Goal: Task Accomplishment & Management: Manage account settings

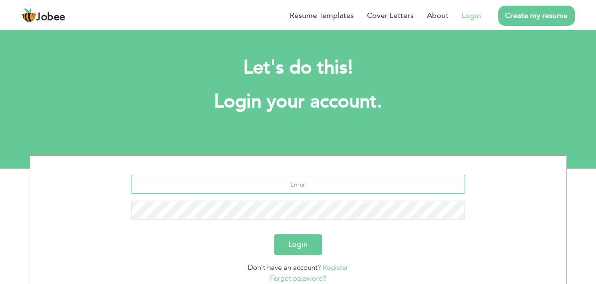
click at [355, 175] on input "text" at bounding box center [298, 184] width 334 height 19
type input "[EMAIL_ADDRESS][DOMAIN_NAME]"
click at [274, 234] on button "Login" at bounding box center [298, 244] width 48 height 21
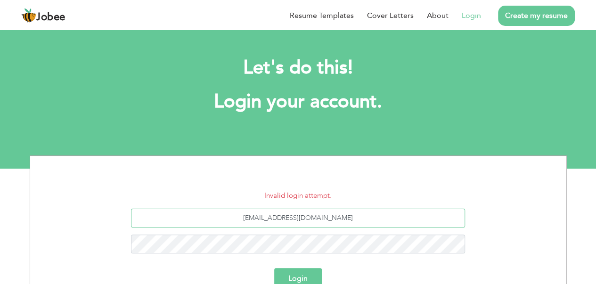
click at [300, 218] on input "jawais4210@gmail.com" at bounding box center [298, 218] width 334 height 19
click at [296, 218] on input "jawais4210@gmail.com" at bounding box center [298, 218] width 334 height 19
type input "jawais42107790@gmail.com"
click at [274, 268] on button "Login" at bounding box center [298, 278] width 48 height 21
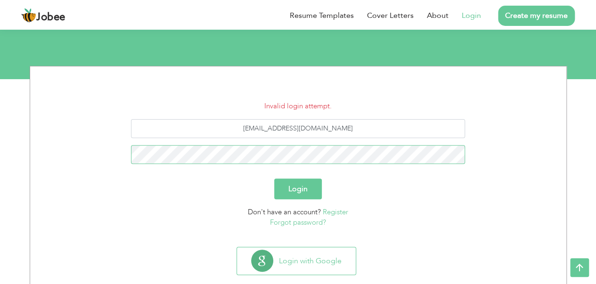
scroll to position [91, 0]
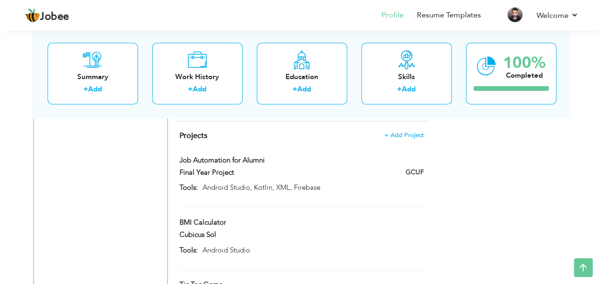
scroll to position [1462, 0]
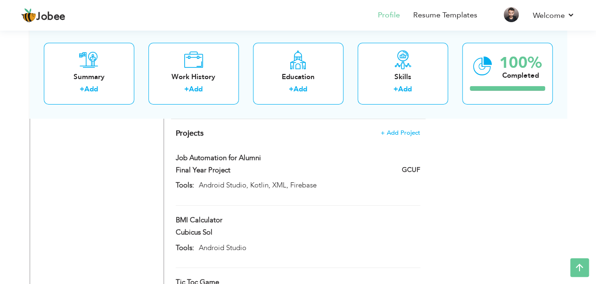
click at [354, 215] on div "BMI Calculator" at bounding box center [298, 221] width 258 height 12
type input "BMI Calculator"
type input "Cubicus Sol"
type input "Android Studio"
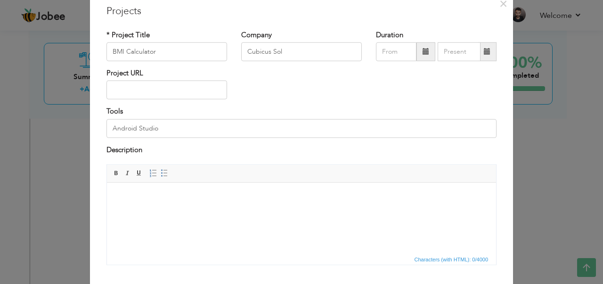
scroll to position [91, 0]
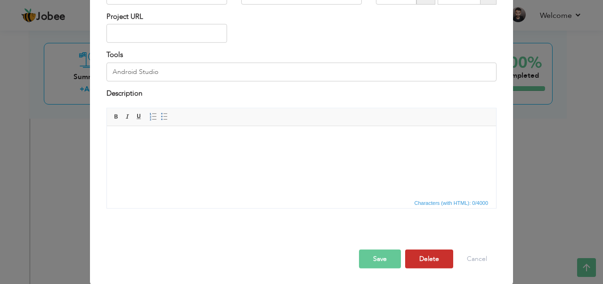
click at [428, 258] on button "Delete" at bounding box center [429, 259] width 48 height 19
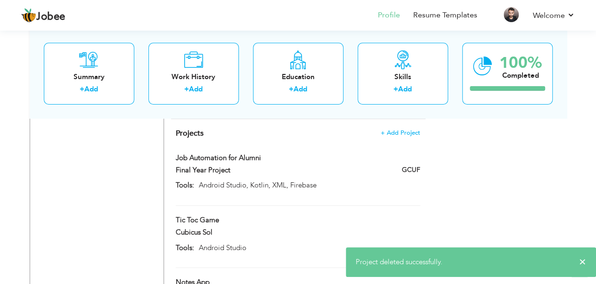
click at [396, 240] on div at bounding box center [298, 241] width 258 height 3
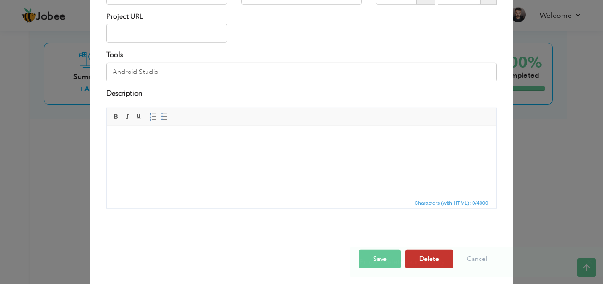
click at [429, 254] on button "Delete" at bounding box center [429, 259] width 48 height 19
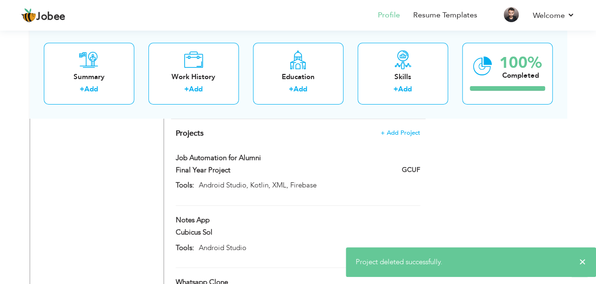
click at [332, 278] on div "Whatsapp Clone" at bounding box center [255, 284] width 173 height 12
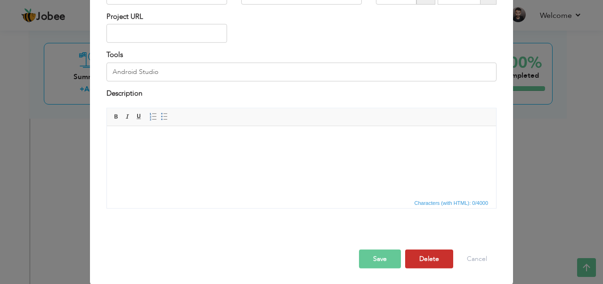
click at [435, 257] on button "Delete" at bounding box center [429, 259] width 48 height 19
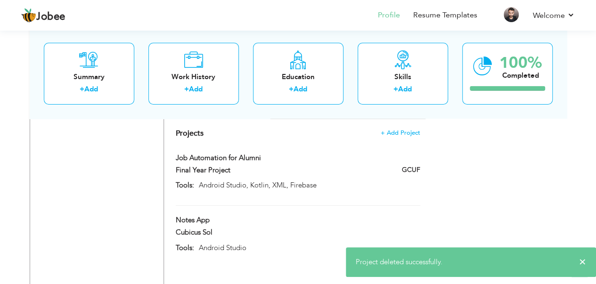
click at [377, 215] on div "Notes App" at bounding box center [298, 221] width 258 height 12
type input "Notes App"
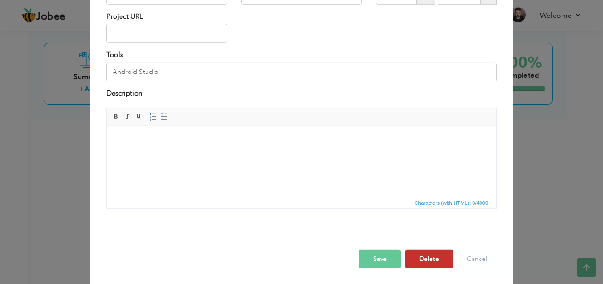
click at [433, 251] on button "Delete" at bounding box center [429, 259] width 48 height 19
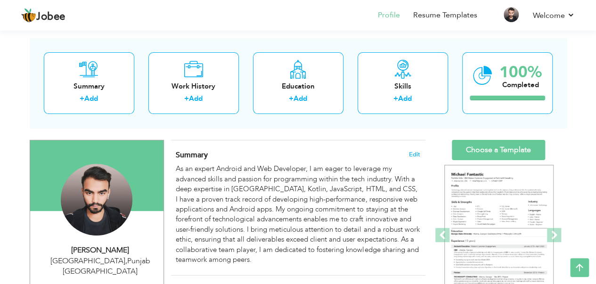
scroll to position [31, 0]
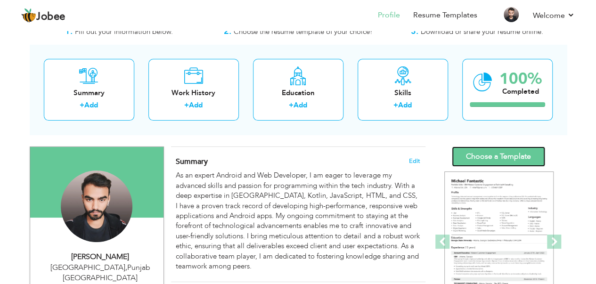
click at [503, 152] on link "Choose a Template" at bounding box center [498, 157] width 93 height 20
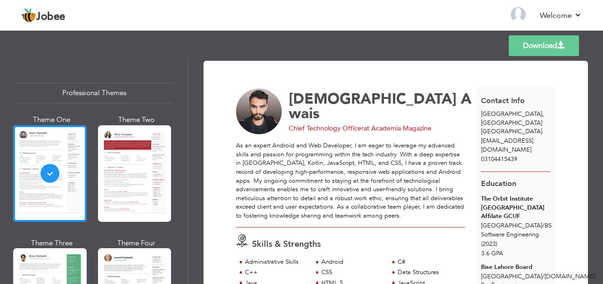
drag, startPoint x: 184, startPoint y: 76, endPoint x: 188, endPoint y: 94, distance: 18.2
click at [188, 94] on div "Professional Themes Theme One Theme Two Theme Three Theme Six" at bounding box center [94, 171] width 188 height 226
drag, startPoint x: 185, startPoint y: 80, endPoint x: 186, endPoint y: 94, distance: 14.2
click at [186, 93] on div "Professional Themes Theme One Theme Two Theme Three Theme Six" at bounding box center [94, 171] width 188 height 226
drag, startPoint x: 184, startPoint y: 75, endPoint x: 187, endPoint y: 85, distance: 10.3
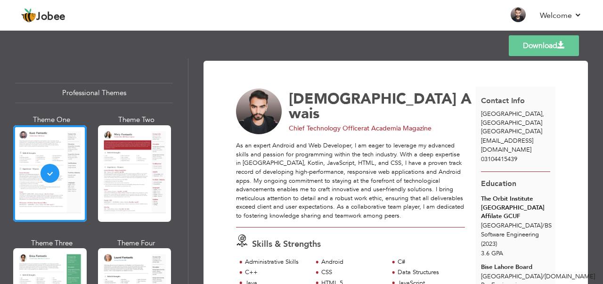
click at [187, 85] on div "Professional Themes Theme One Theme Two Theme Three Theme Six" at bounding box center [94, 171] width 188 height 226
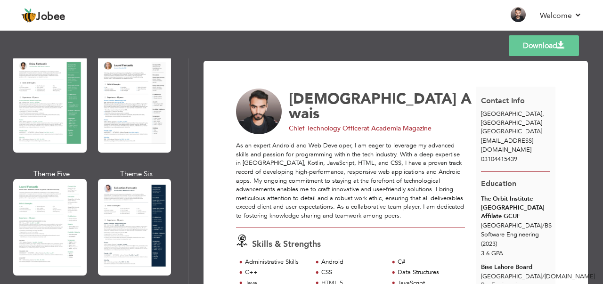
scroll to position [201, 0]
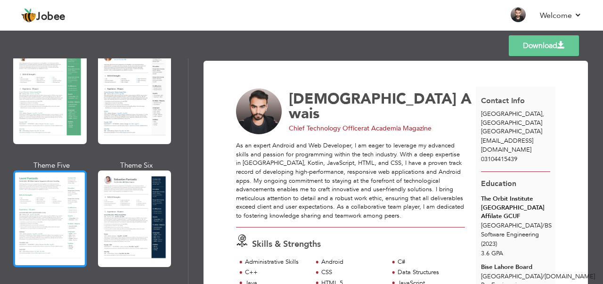
click at [70, 198] on div at bounding box center [50, 219] width 74 height 97
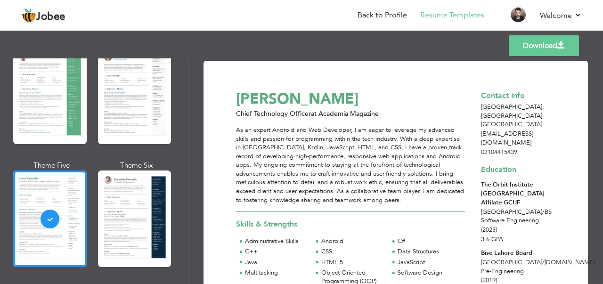
drag, startPoint x: 601, startPoint y: 81, endPoint x: 602, endPoint y: 105, distance: 23.6
click at [603, 109] on div "Download Muhammad Awais Chief Technology Officer at Academia Magazine Skills & …" at bounding box center [396, 171] width 415 height 226
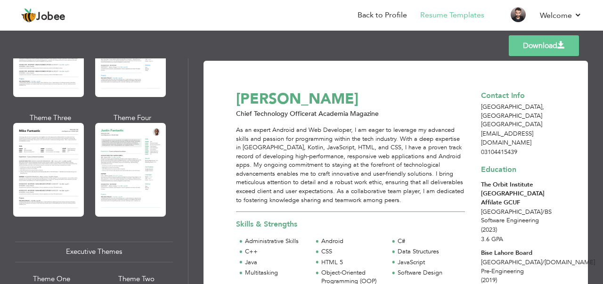
scroll to position [540, 0]
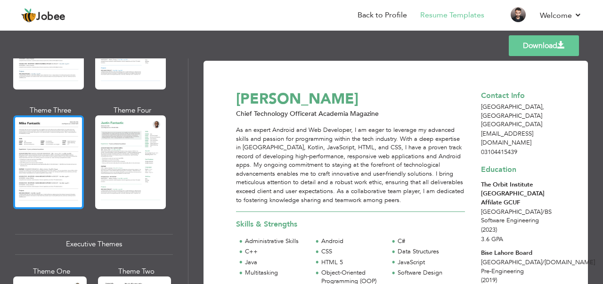
click at [71, 149] on div at bounding box center [48, 161] width 71 height 93
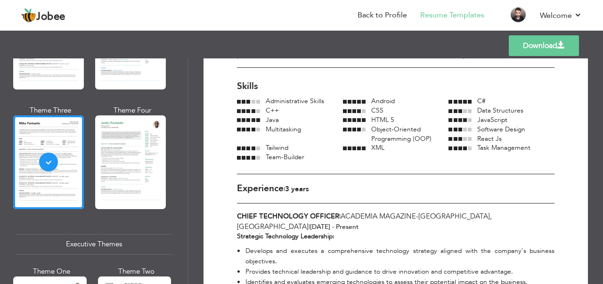
scroll to position [0, 0]
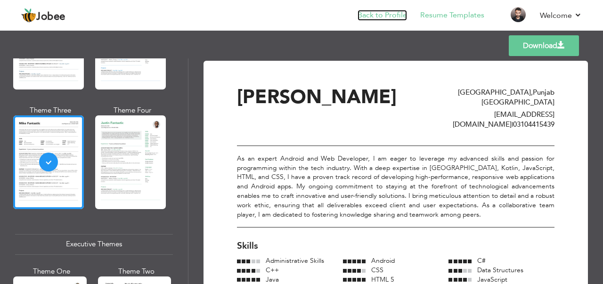
click at [391, 18] on link "Back to Profile" at bounding box center [382, 15] width 49 height 11
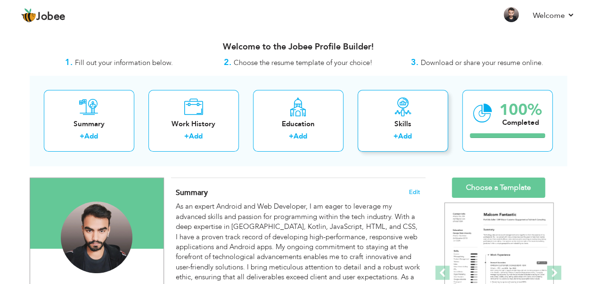
click at [408, 132] on link "Add" at bounding box center [405, 136] width 14 height 9
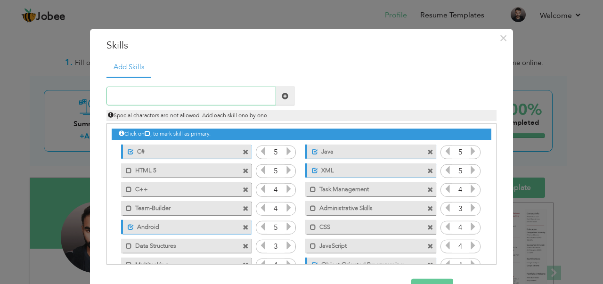
click at [157, 96] on input "text" at bounding box center [192, 96] width 170 height 19
type input "Nextjs"
click at [279, 100] on span at bounding box center [285, 96] width 18 height 19
click at [211, 99] on input "text" at bounding box center [192, 96] width 170 height 19
type input "Django"
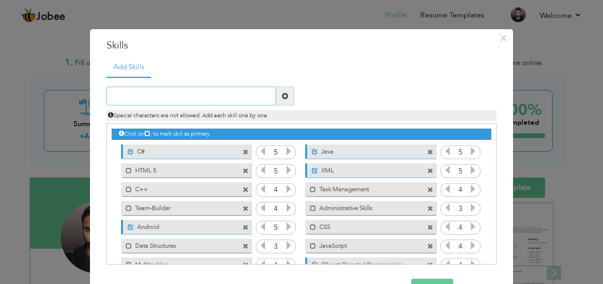
type input "C"
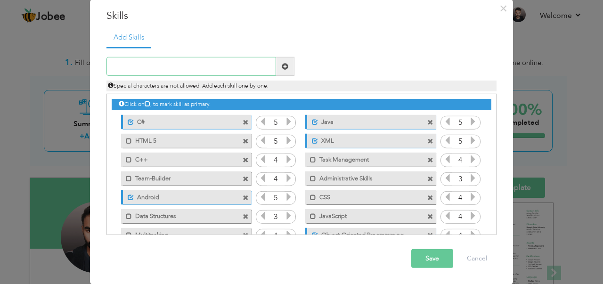
type input "M"
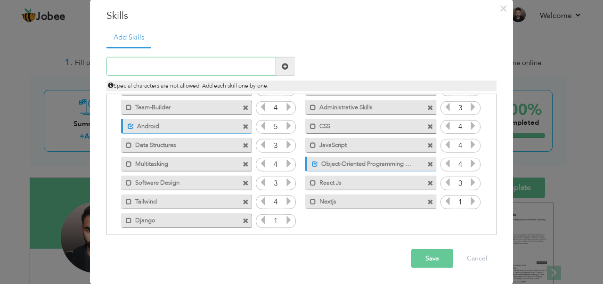
scroll to position [77, 0]
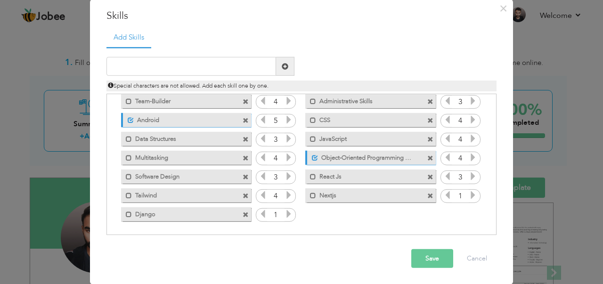
click at [470, 198] on icon at bounding box center [473, 195] width 8 height 8
click at [469, 198] on icon at bounding box center [473, 195] width 8 height 8
click at [287, 210] on icon at bounding box center [289, 214] width 8 height 8
click at [285, 216] on icon at bounding box center [289, 214] width 8 height 8
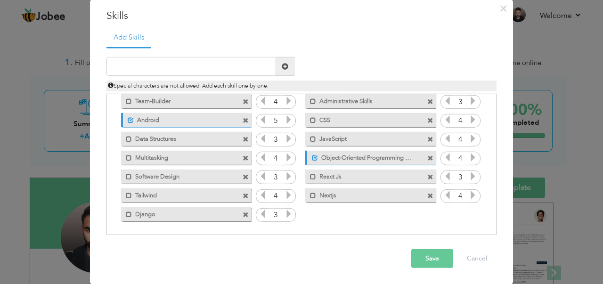
click at [470, 175] on icon at bounding box center [473, 176] width 8 height 8
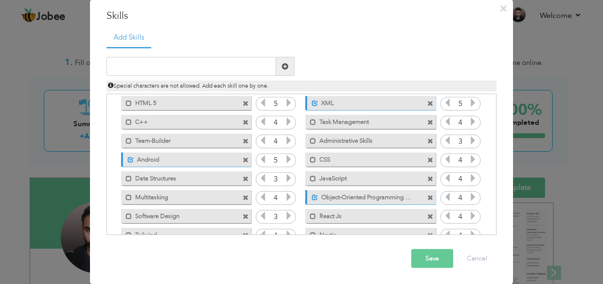
scroll to position [0, 0]
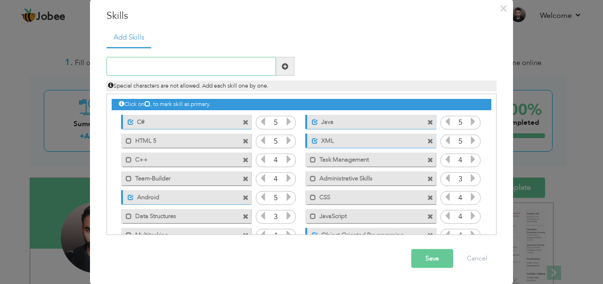
click at [229, 73] on input "text" at bounding box center [192, 66] width 170 height 19
type input "springboot"
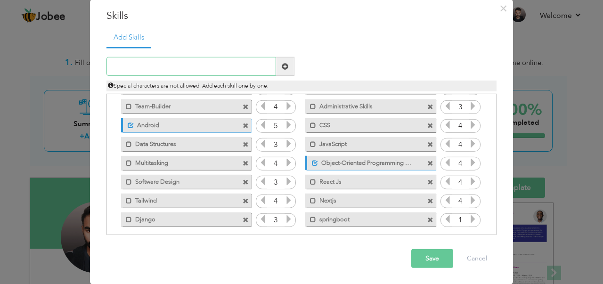
scroll to position [77, 0]
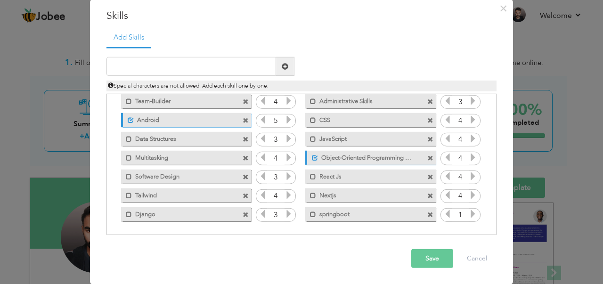
click at [469, 212] on icon at bounding box center [473, 214] width 8 height 8
click at [471, 214] on icon at bounding box center [473, 214] width 8 height 8
click at [469, 213] on icon at bounding box center [473, 214] width 8 height 8
click at [445, 214] on icon at bounding box center [448, 214] width 8 height 8
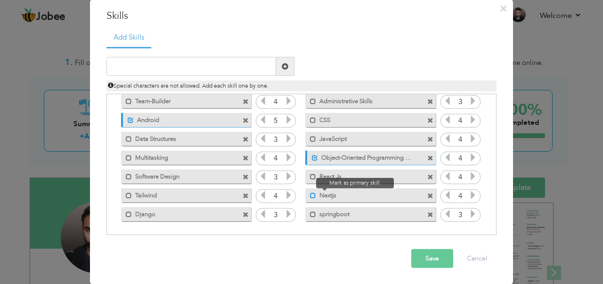
click at [310, 194] on span at bounding box center [313, 195] width 6 height 6
click at [132, 177] on label "Software Design" at bounding box center [179, 175] width 95 height 12
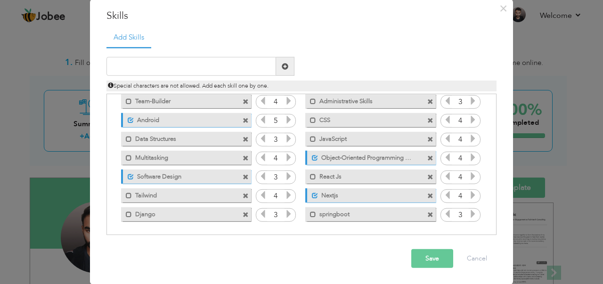
click at [288, 176] on icon at bounding box center [289, 176] width 8 height 8
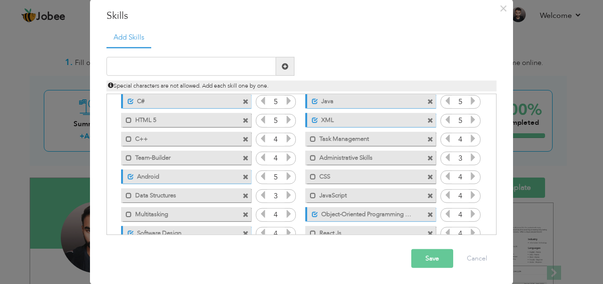
scroll to position [0, 0]
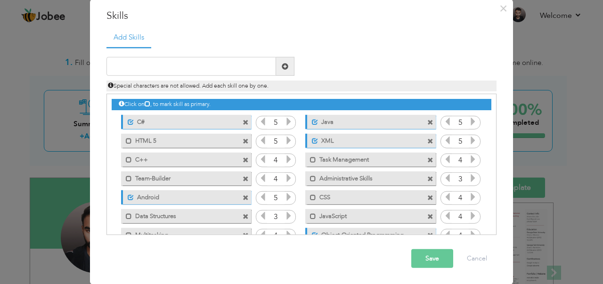
click at [243, 140] on span at bounding box center [246, 141] width 6 height 6
click at [243, 197] on span at bounding box center [246, 198] width 6 height 6
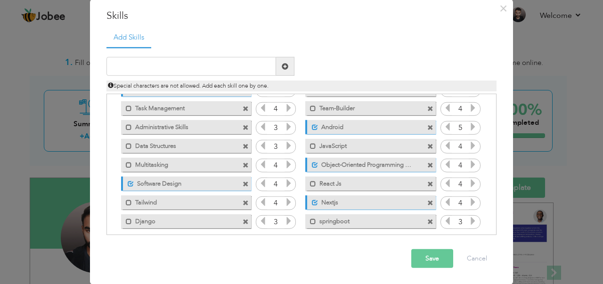
scroll to position [58, 0]
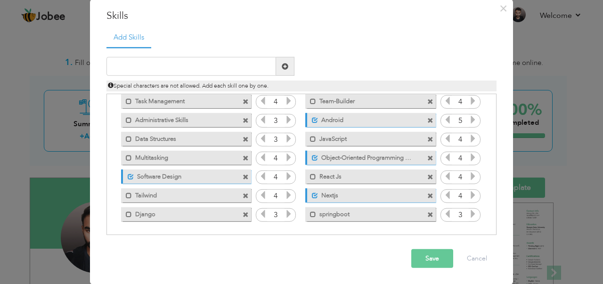
click at [425, 262] on button "Save" at bounding box center [433, 258] width 42 height 19
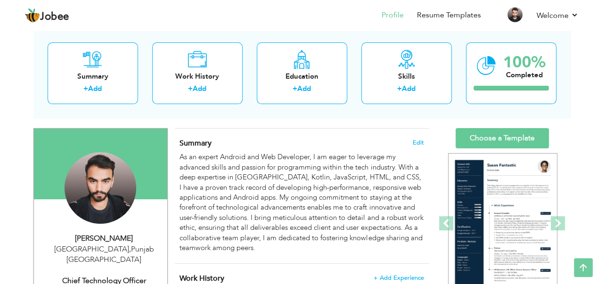
scroll to position [0, 0]
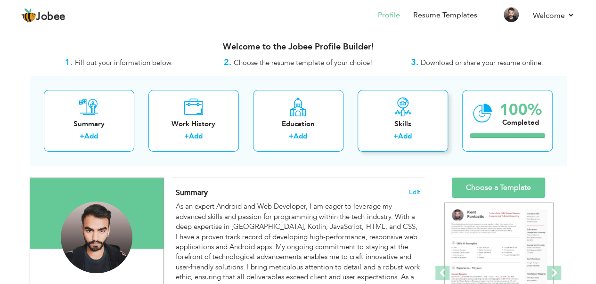
click at [377, 125] on div "Skills" at bounding box center [402, 124] width 75 height 10
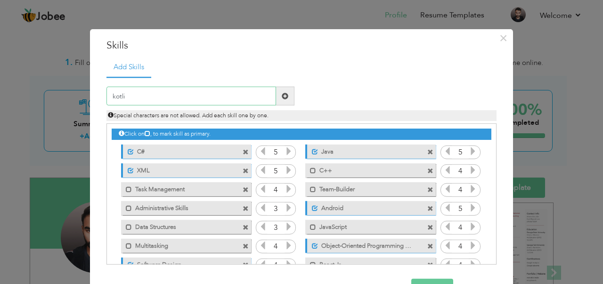
type input "kotlin"
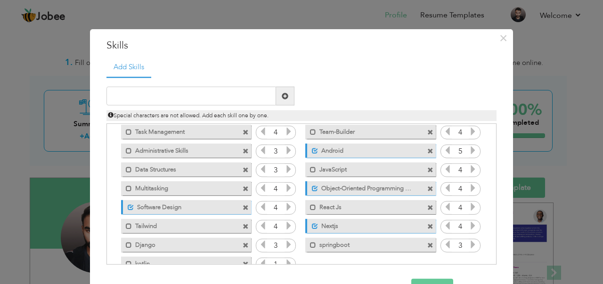
scroll to position [77, 0]
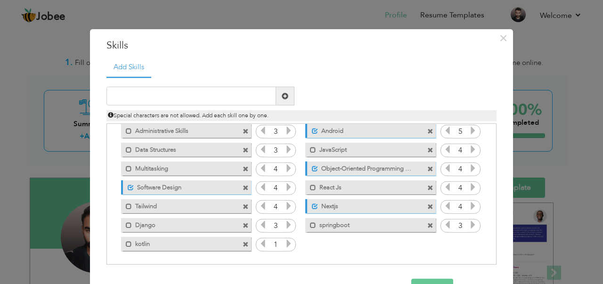
click at [285, 245] on icon at bounding box center [289, 243] width 8 height 8
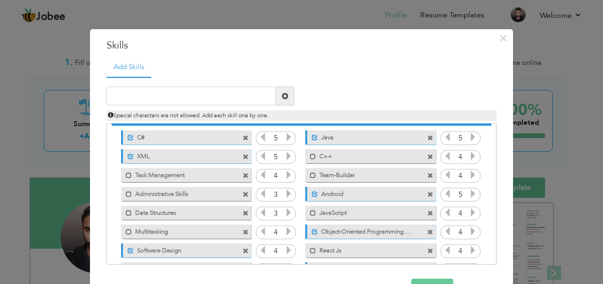
scroll to position [0, 0]
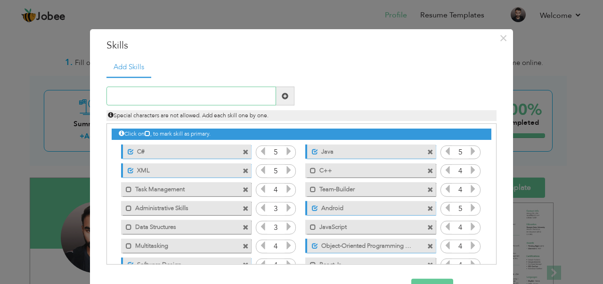
click at [190, 90] on input "text" at bounding box center [192, 96] width 170 height 19
type input "typeScript"
drag, startPoint x: 490, startPoint y: 176, endPoint x: 495, endPoint y: 232, distance: 55.9
click at [495, 231] on div "Add Skills Duplicate entry C# 5 Java 5 5" at bounding box center [301, 164] width 404 height 215
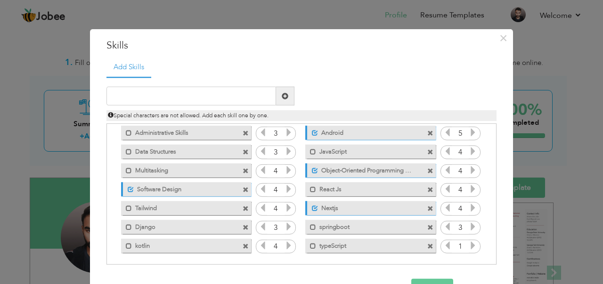
scroll to position [77, 0]
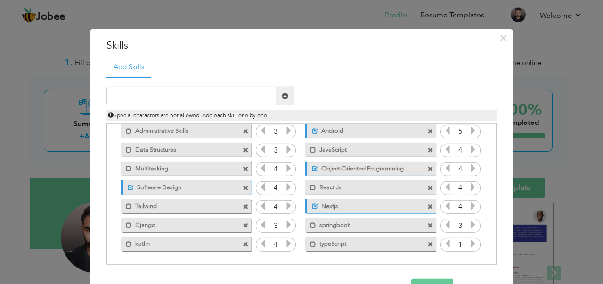
click at [469, 245] on icon at bounding box center [473, 243] width 8 height 8
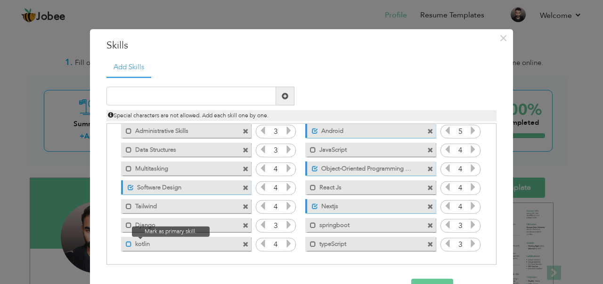
click at [126, 241] on span at bounding box center [129, 244] width 6 height 6
drag, startPoint x: 493, startPoint y: 238, endPoint x: 479, endPoint y: 145, distance: 93.9
click at [479, 145] on div "Click on , to mark skill as primary." at bounding box center [302, 194] width 390 height 141
drag, startPoint x: 491, startPoint y: 159, endPoint x: 489, endPoint y: 131, distance: 28.3
click at [489, 131] on div "Click on , to mark skill as primary." at bounding box center [302, 194] width 390 height 141
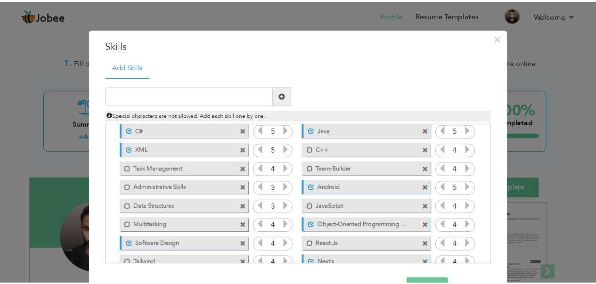
scroll to position [0, 0]
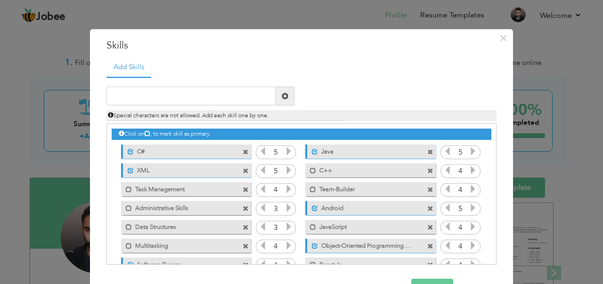
click at [427, 280] on button "Save" at bounding box center [433, 288] width 42 height 19
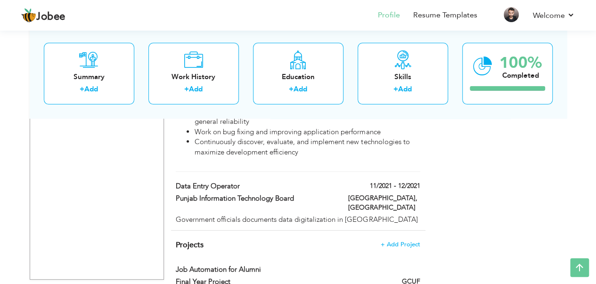
scroll to position [1371, 0]
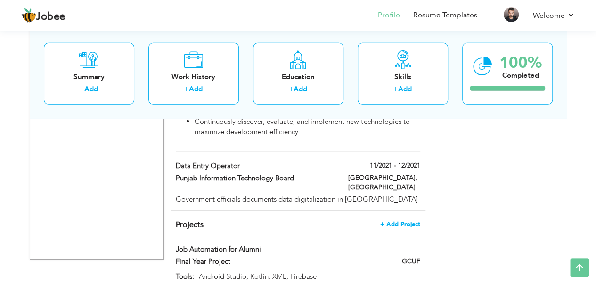
click at [404, 221] on span "+ Add Project" at bounding box center [400, 224] width 40 height 7
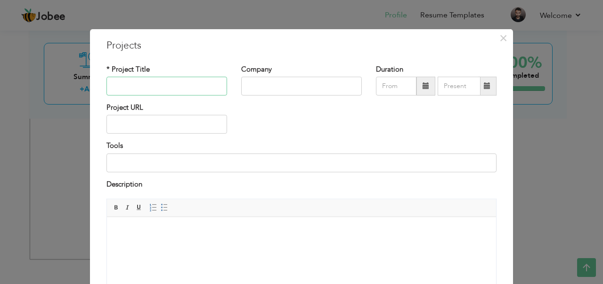
click at [157, 82] on input "text" at bounding box center [167, 86] width 121 height 19
click at [501, 34] on span "×" at bounding box center [504, 37] width 8 height 17
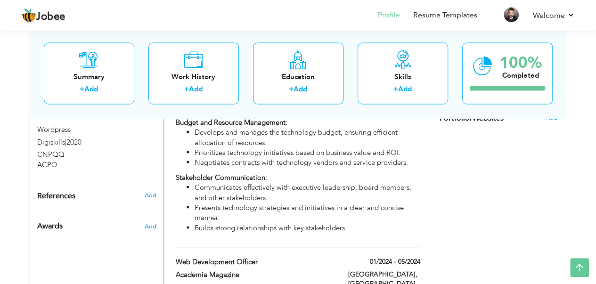
scroll to position [833, 0]
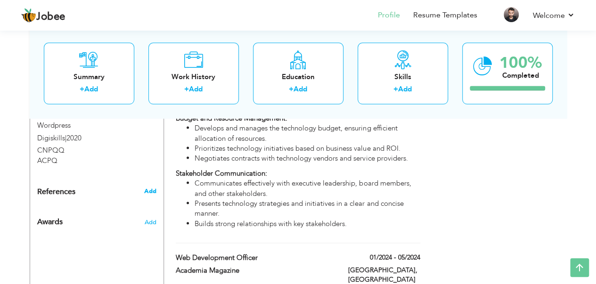
click at [150, 187] on span "Add" at bounding box center [150, 191] width 12 height 8
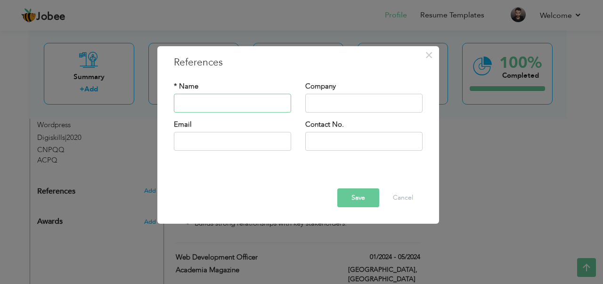
click at [217, 102] on input "text" at bounding box center [232, 103] width 117 height 19
click at [330, 104] on input "text" at bounding box center [363, 103] width 117 height 19
click at [248, 144] on input "text" at bounding box center [232, 141] width 117 height 19
click at [340, 140] on input "text" at bounding box center [363, 141] width 117 height 19
click at [313, 174] on div at bounding box center [298, 173] width 263 height 2
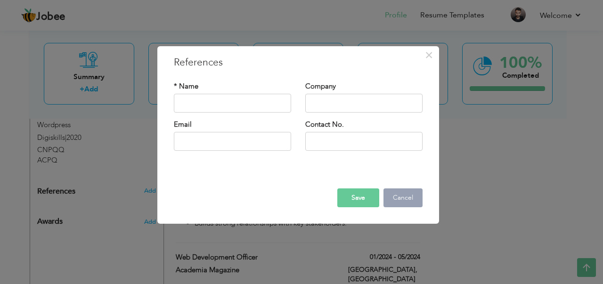
click at [409, 202] on button "Cancel" at bounding box center [403, 198] width 39 height 19
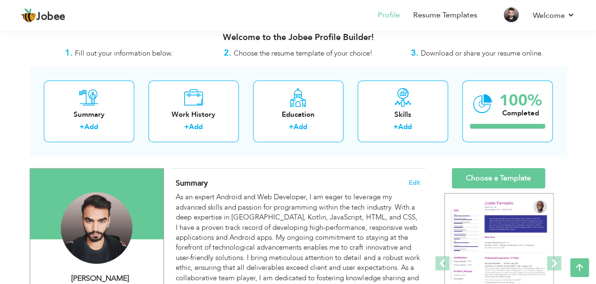
scroll to position [0, 0]
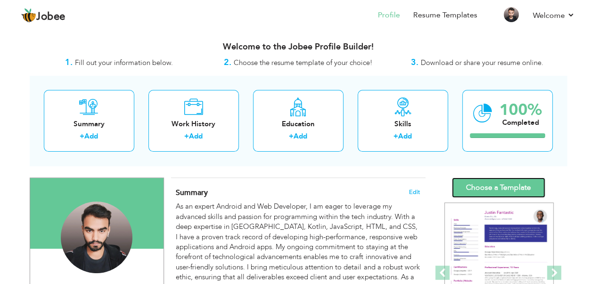
click at [484, 189] on link "Choose a Template" at bounding box center [498, 188] width 93 height 20
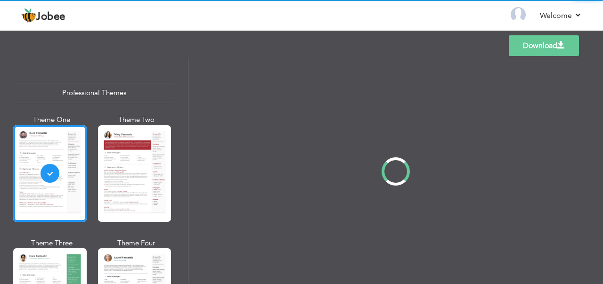
drag, startPoint x: 187, startPoint y: 91, endPoint x: 187, endPoint y: 101, distance: 10.4
click at [187, 101] on div "Professional Themes Theme One Theme Two Theme Three Theme Four" at bounding box center [301, 171] width 603 height 226
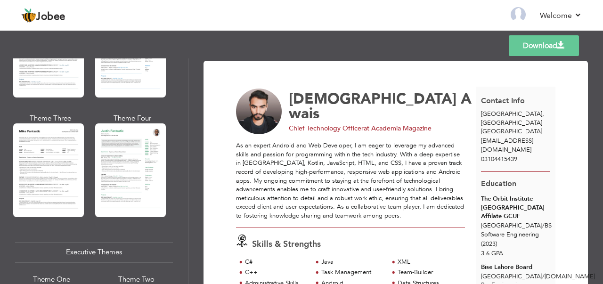
scroll to position [527, 0]
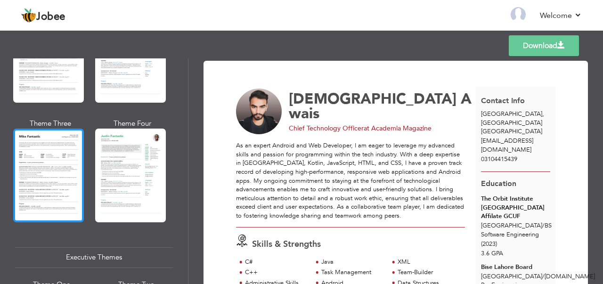
click at [53, 166] on div at bounding box center [48, 175] width 71 height 93
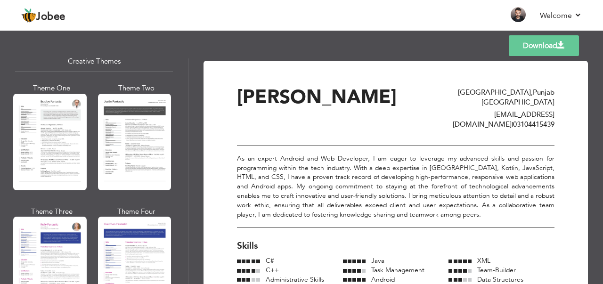
scroll to position [1143, 0]
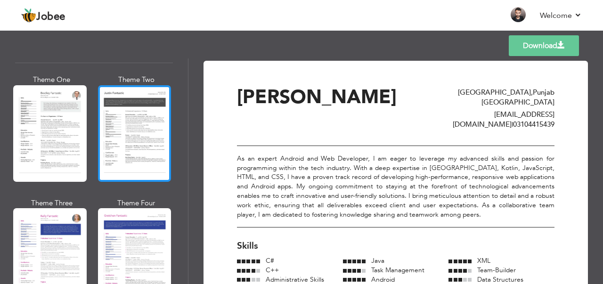
click at [158, 169] on div at bounding box center [135, 133] width 74 height 97
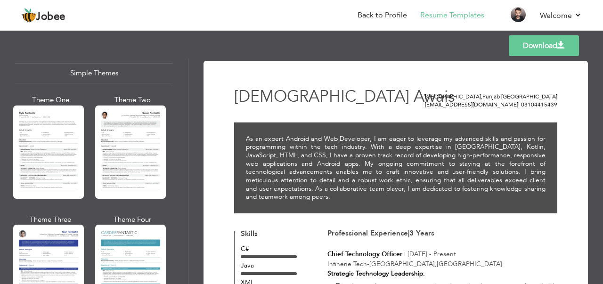
scroll to position [1659, 0]
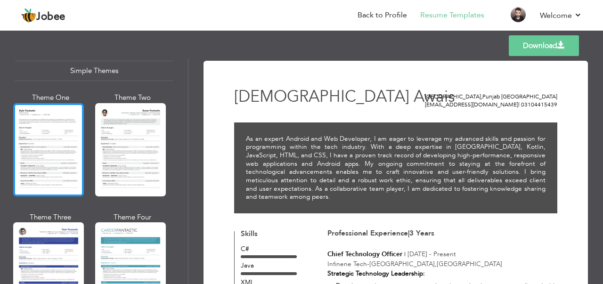
click at [66, 156] on div at bounding box center [48, 149] width 71 height 93
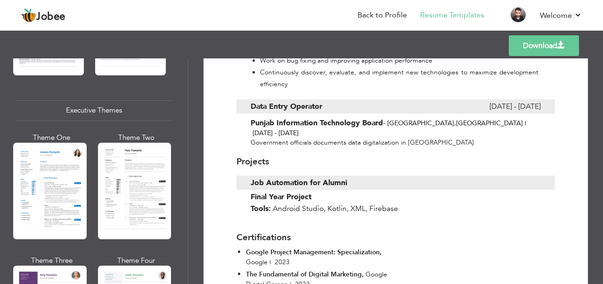
scroll to position [684, 0]
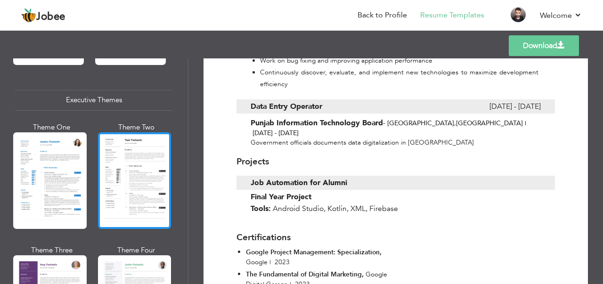
click at [128, 164] on div at bounding box center [135, 180] width 74 height 97
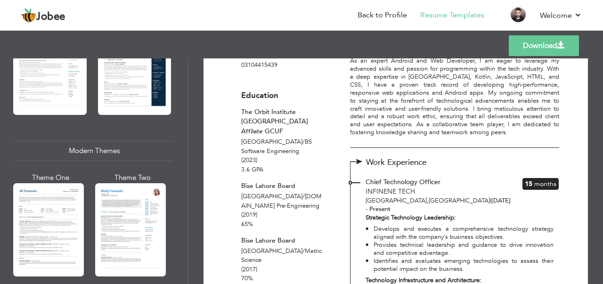
scroll to position [350, 0]
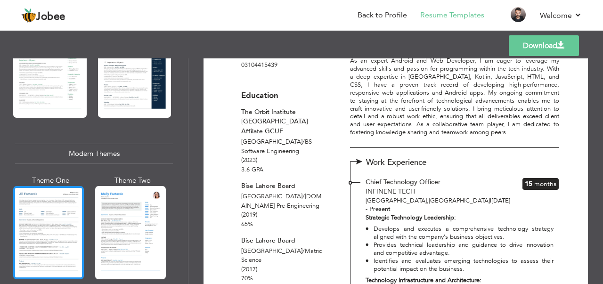
click at [32, 217] on div at bounding box center [48, 232] width 71 height 93
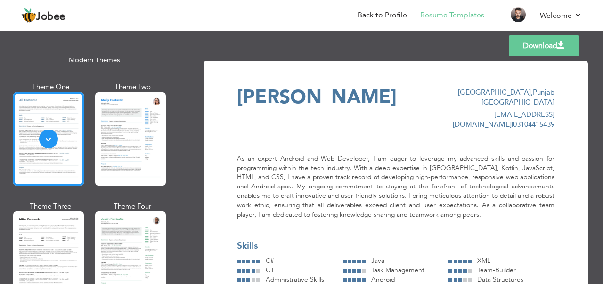
scroll to position [441, 0]
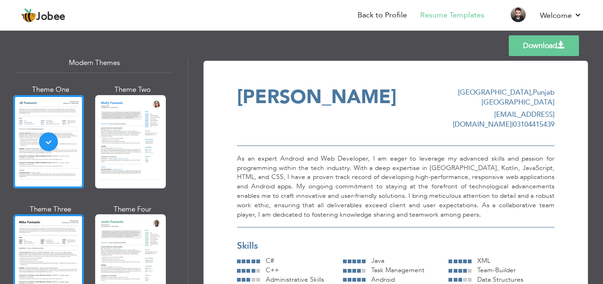
click at [15, 238] on div at bounding box center [48, 260] width 71 height 93
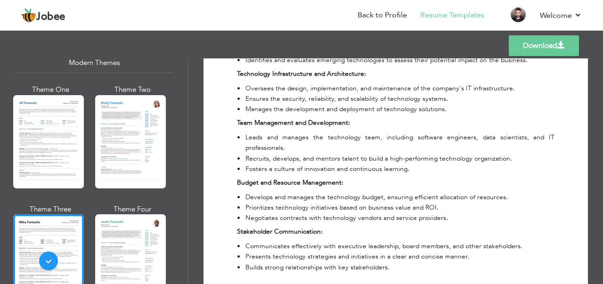
scroll to position [0, 0]
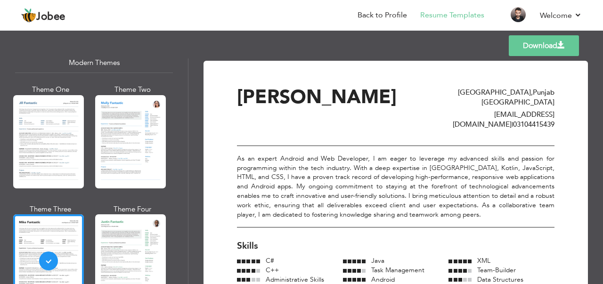
click at [531, 45] on link "Download" at bounding box center [544, 45] width 70 height 21
